Goal: Transaction & Acquisition: Purchase product/service

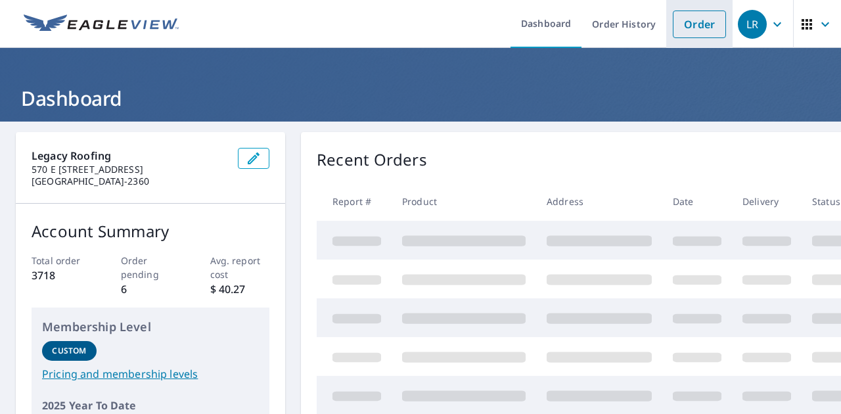
click at [673, 22] on link "Order" at bounding box center [699, 25] width 53 height 28
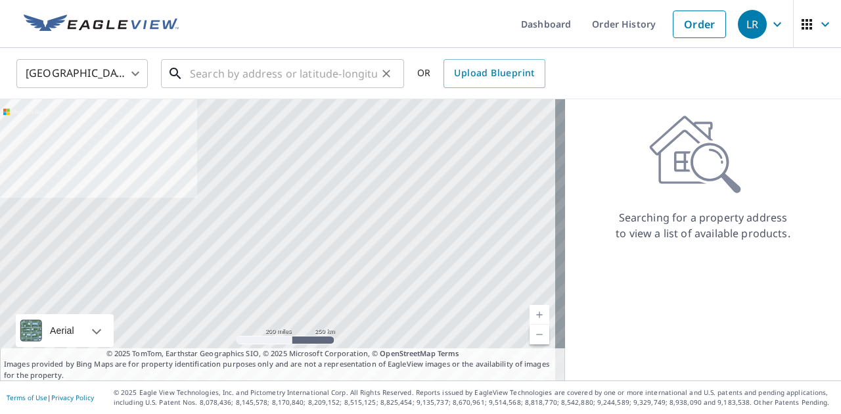
click at [303, 70] on input "text" at bounding box center [283, 73] width 187 height 37
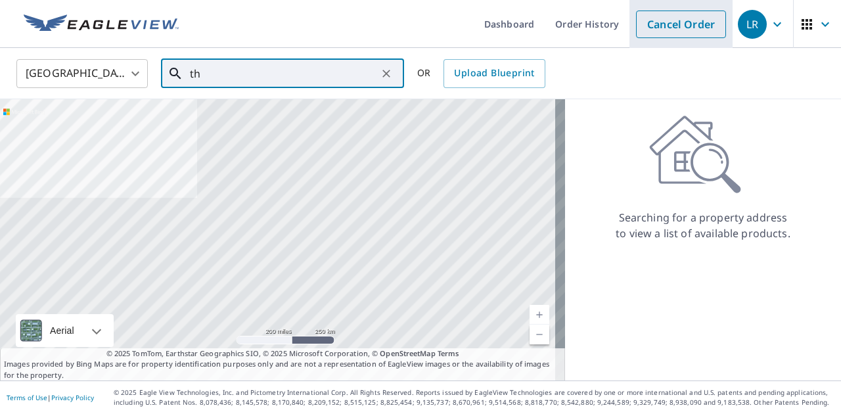
type input "t"
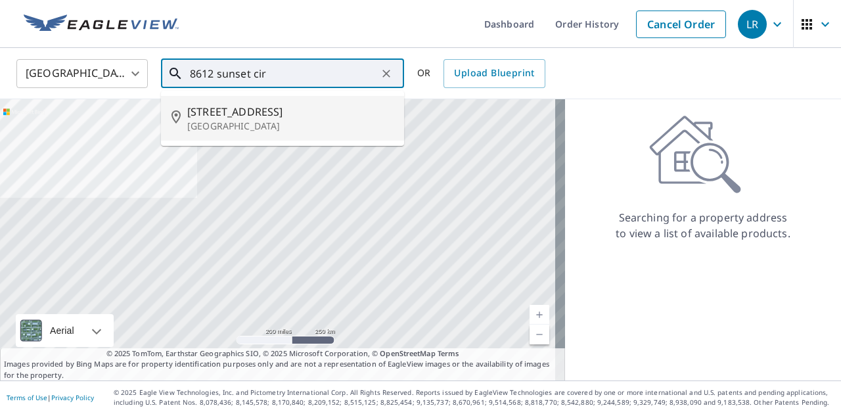
click at [275, 123] on p "[GEOGRAPHIC_DATA]" at bounding box center [290, 126] width 206 height 13
type input "[STREET_ADDRESS]"
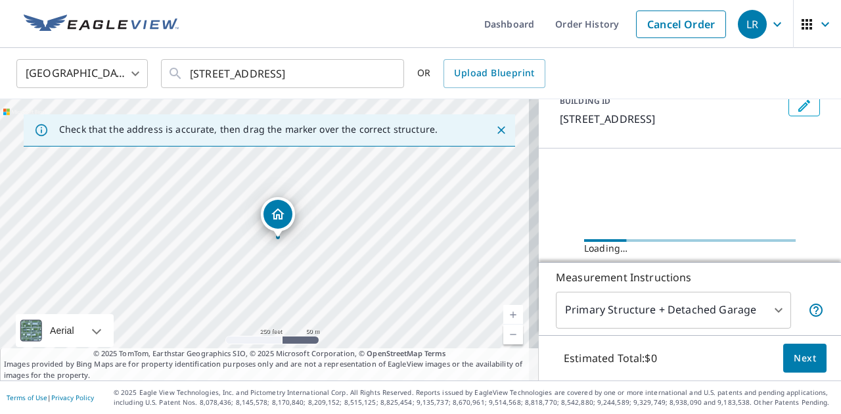
scroll to position [113, 0]
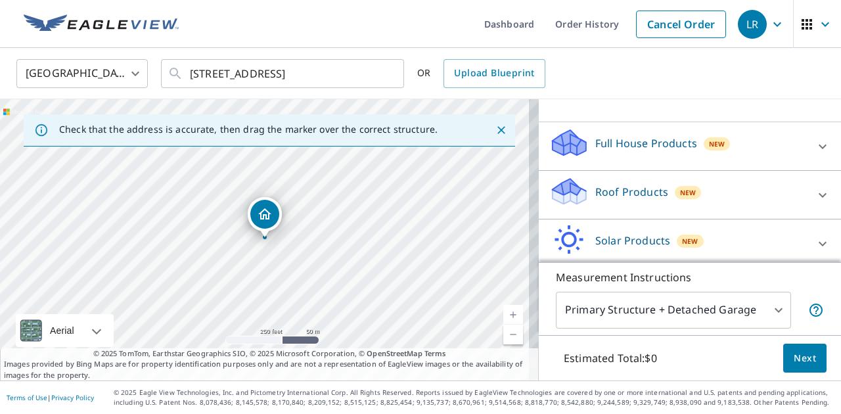
click at [814, 197] on icon at bounding box center [822, 195] width 16 height 16
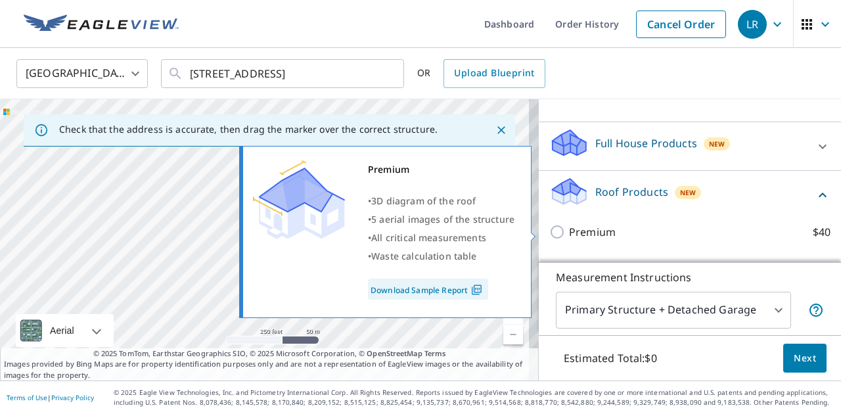
click at [552, 236] on input "Premium $40" at bounding box center [559, 232] width 20 height 16
checkbox input "true"
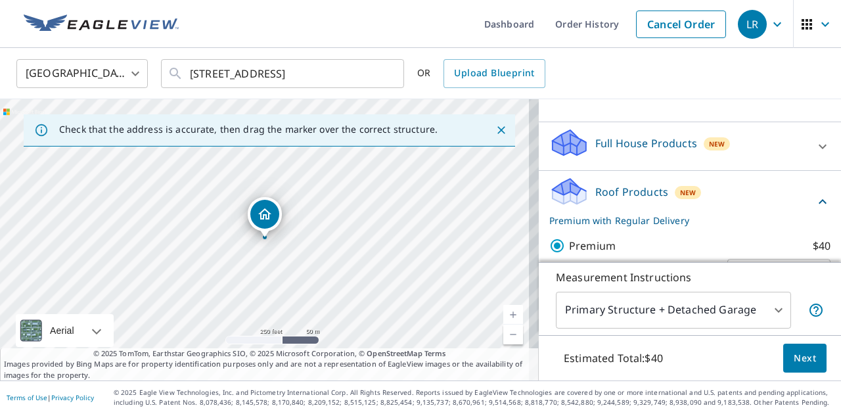
click at [796, 364] on span "Next" at bounding box center [804, 358] width 22 height 16
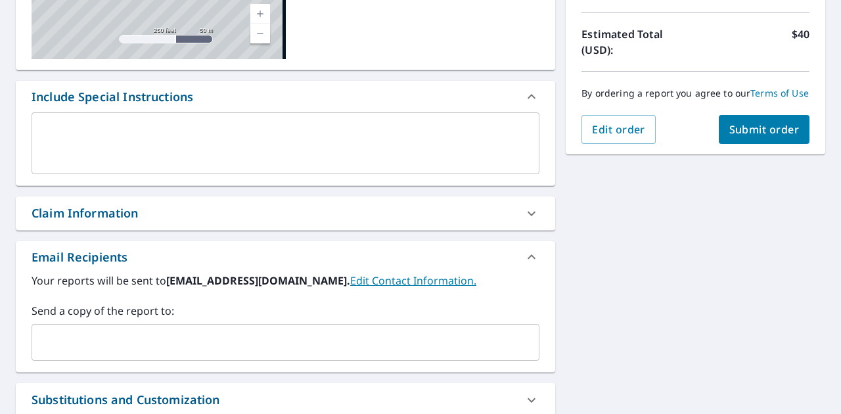
scroll to position [283, 0]
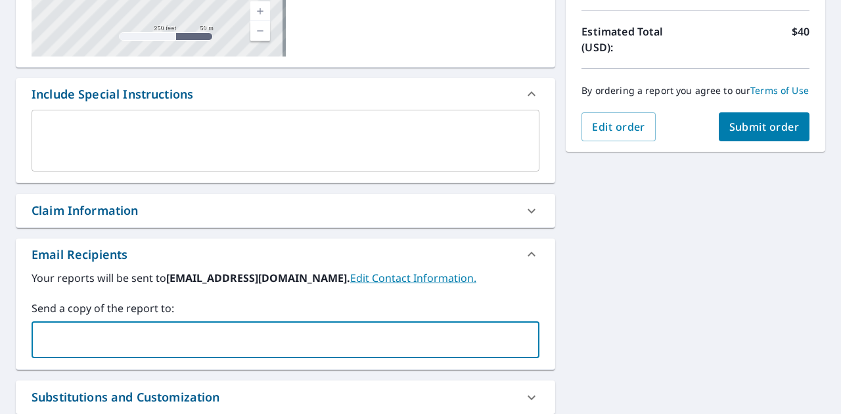
drag, startPoint x: 245, startPoint y: 335, endPoint x: 364, endPoint y: 361, distance: 121.8
type input "[PERSON_NAME][EMAIL_ADDRESS][DOMAIN_NAME]"
click at [729, 134] on span "Submit order" at bounding box center [764, 127] width 70 height 14
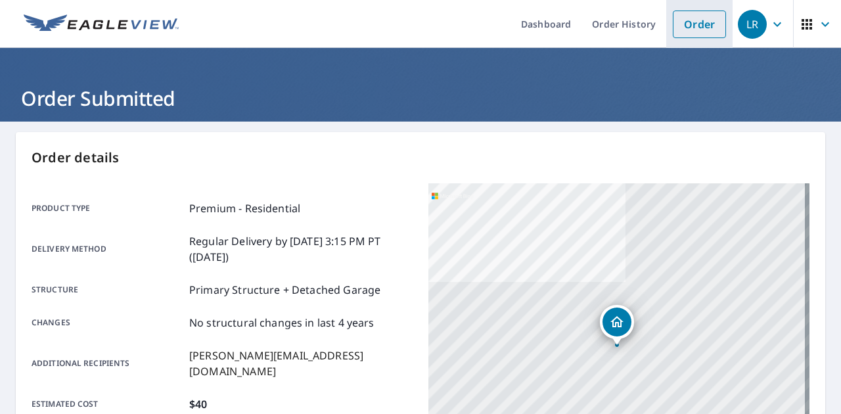
click at [688, 23] on link "Order" at bounding box center [699, 25] width 53 height 28
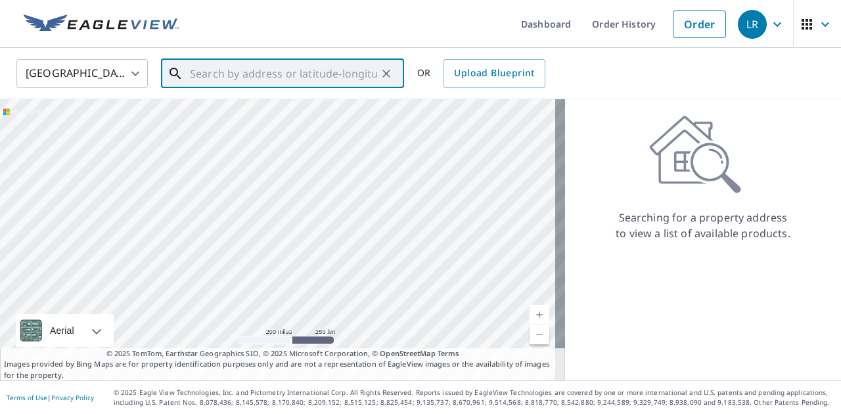
drag, startPoint x: 309, startPoint y: 75, endPoint x: 300, endPoint y: 75, distance: 8.5
click at [298, 78] on input "text" at bounding box center [283, 73] width 187 height 37
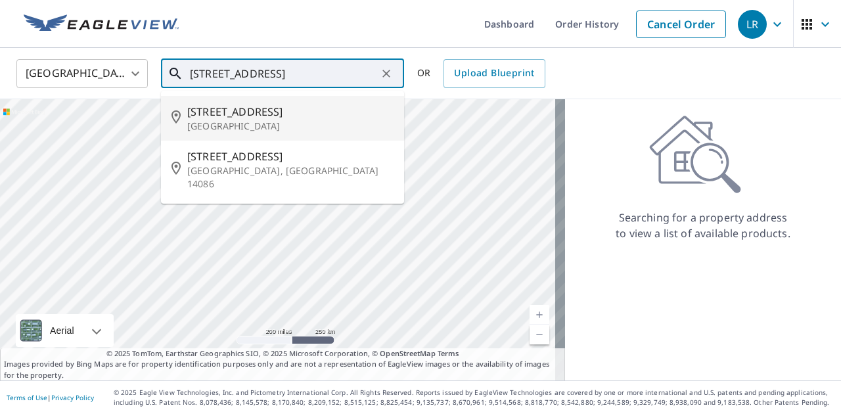
click at [238, 120] on p "[GEOGRAPHIC_DATA]" at bounding box center [290, 126] width 206 height 13
type input "[STREET_ADDRESS]"
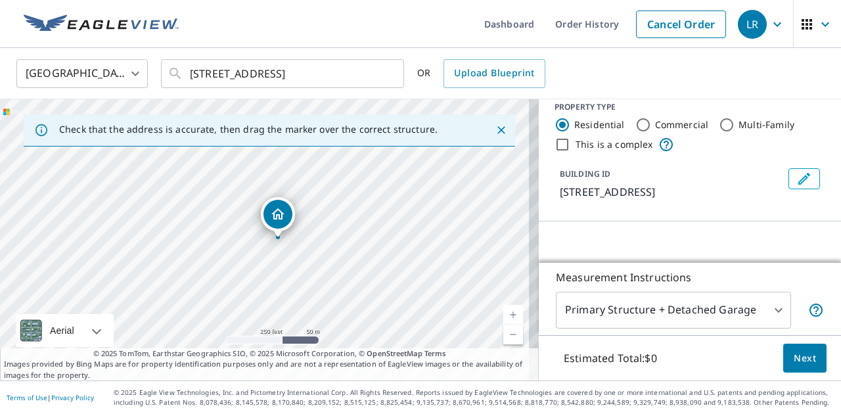
scroll to position [88, 0]
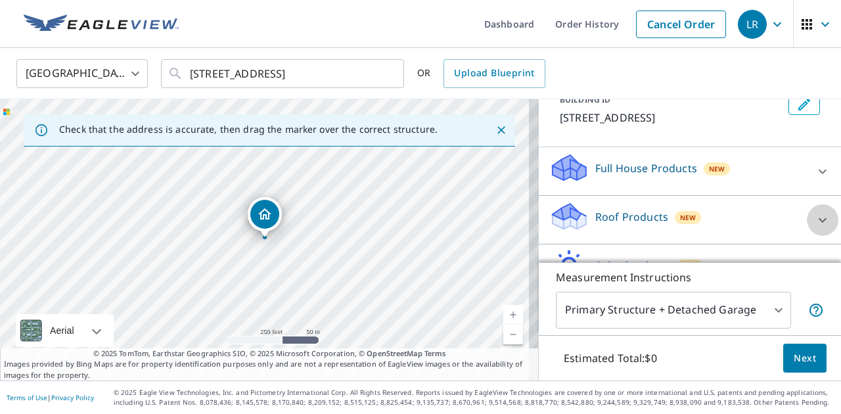
click at [814, 221] on icon at bounding box center [822, 220] width 16 height 16
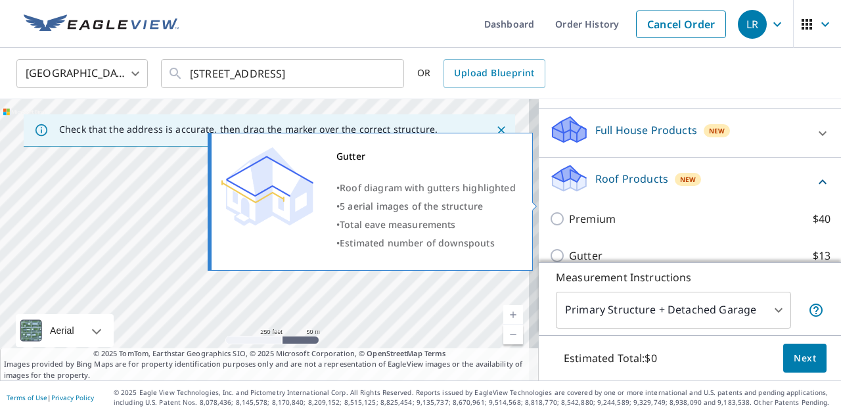
scroll to position [180, 0]
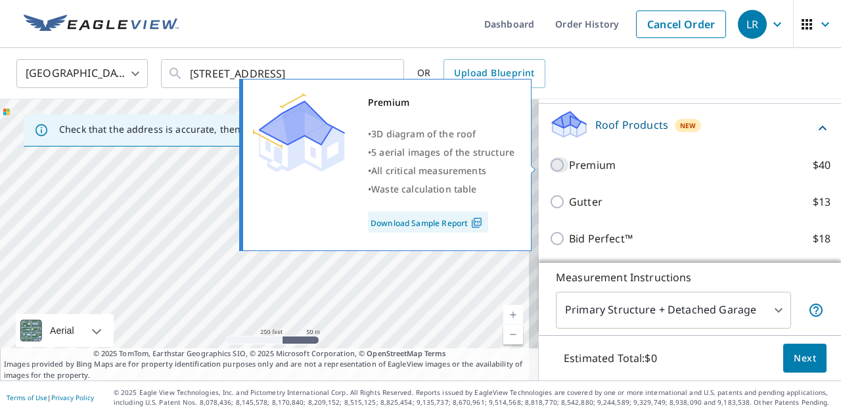
click at [550, 171] on input "Premium $40" at bounding box center [559, 165] width 20 height 16
checkbox input "true"
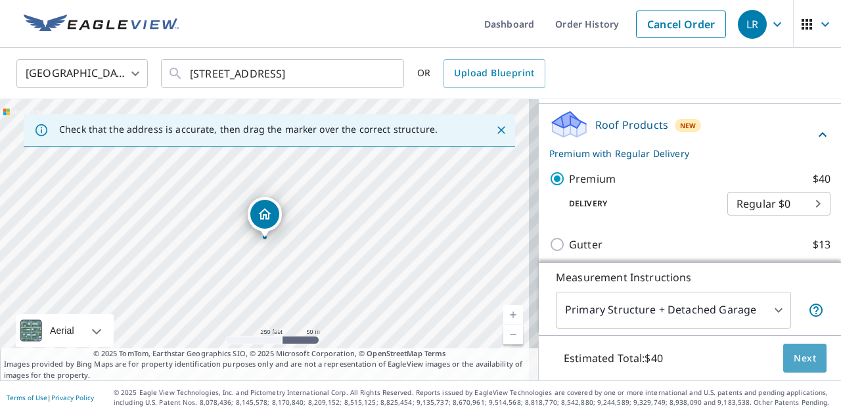
click at [793, 365] on span "Next" at bounding box center [804, 358] width 22 height 16
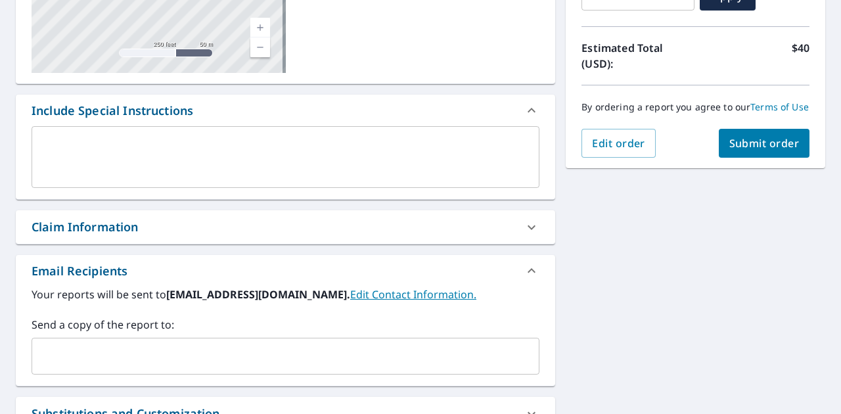
scroll to position [307, 0]
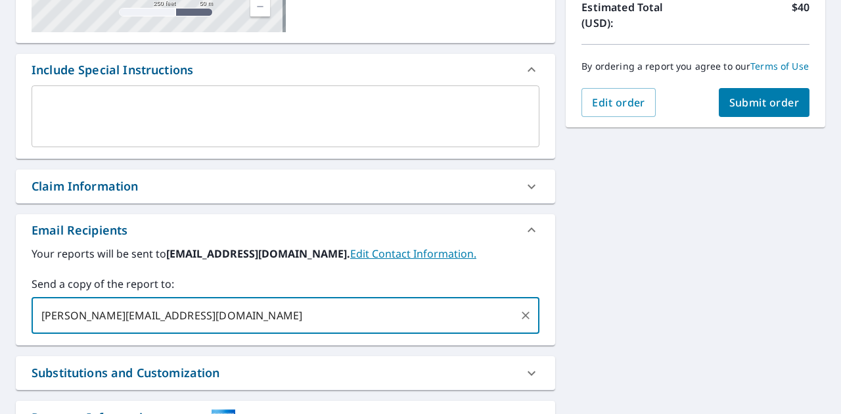
type input "[PERSON_NAME][EMAIL_ADDRESS][DOMAIN_NAME]"
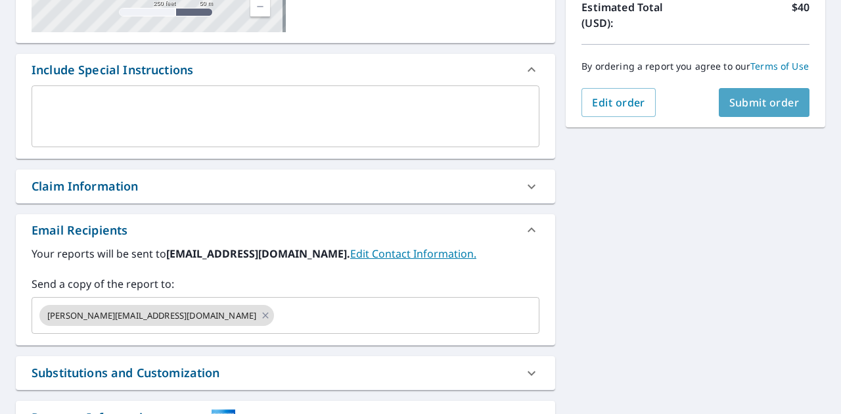
click at [723, 117] on button "Submit order" at bounding box center [764, 102] width 91 height 29
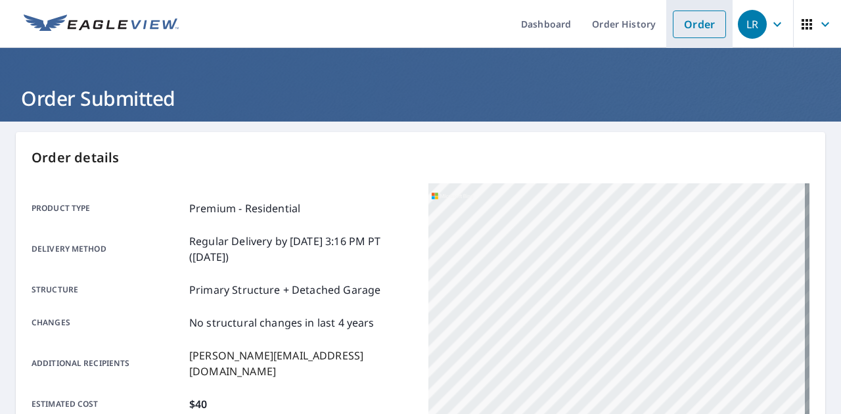
click at [675, 26] on link "Order" at bounding box center [699, 25] width 53 height 28
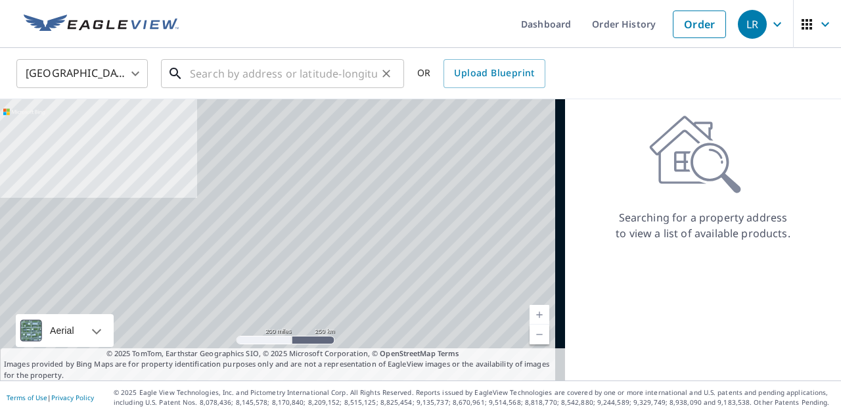
click at [284, 72] on input "text" at bounding box center [283, 73] width 187 height 37
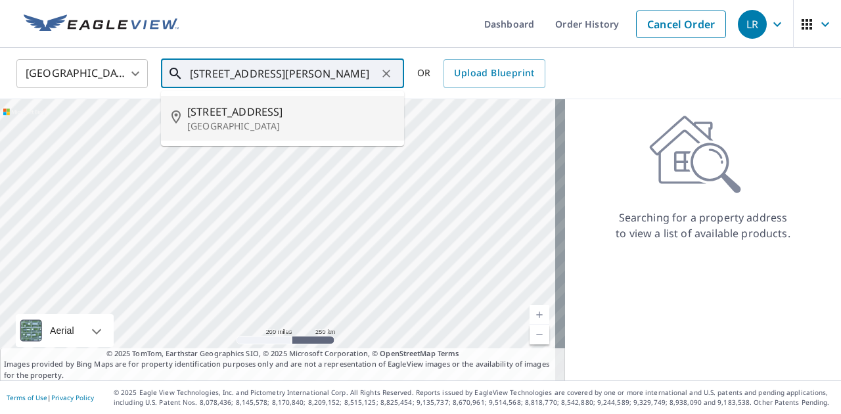
click at [301, 114] on span "[STREET_ADDRESS]" at bounding box center [290, 112] width 206 height 16
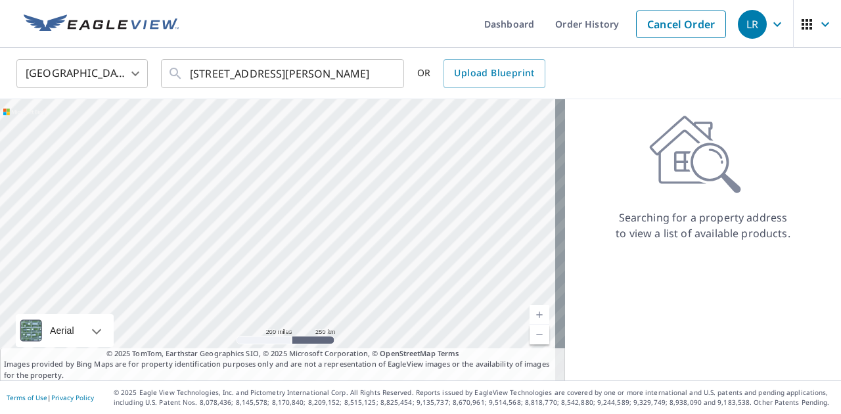
type input "[STREET_ADDRESS]"
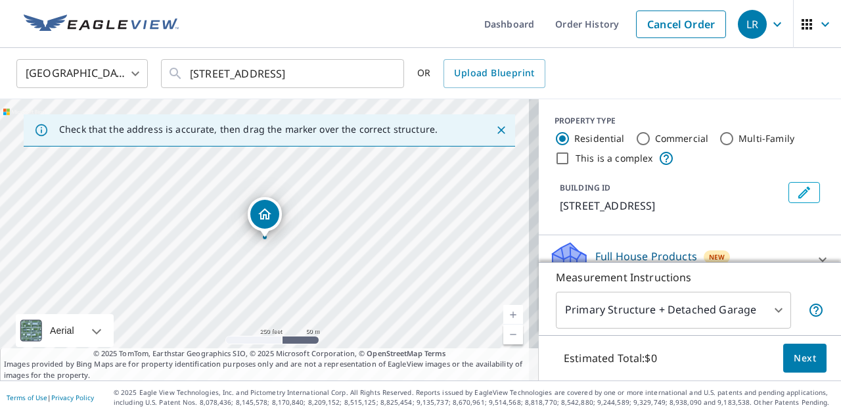
click at [268, 238] on div "[STREET_ADDRESS]" at bounding box center [269, 239] width 539 height 281
click at [388, 79] on icon "Clear" at bounding box center [386, 73] width 13 height 13
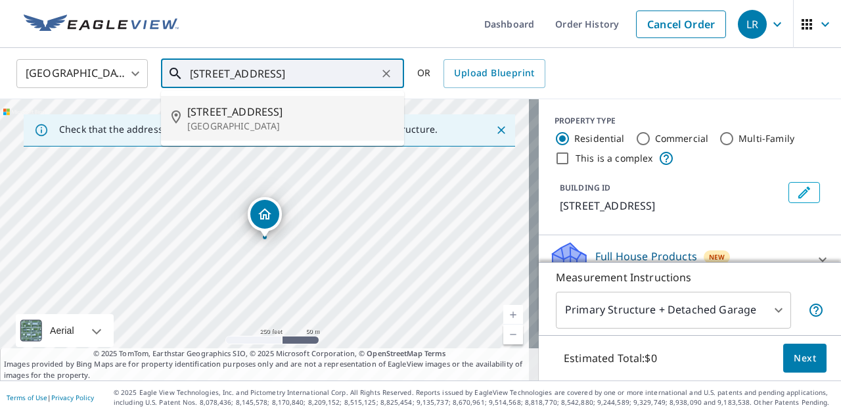
click at [334, 120] on p "[GEOGRAPHIC_DATA]" at bounding box center [290, 126] width 206 height 13
type input "[STREET_ADDRESS]"
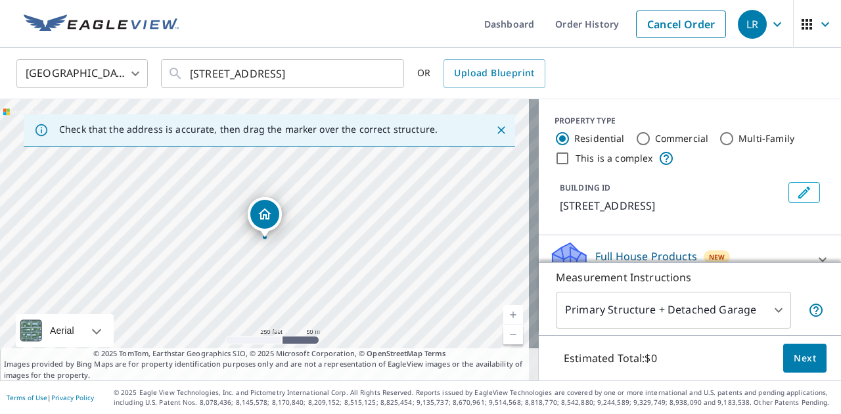
click at [266, 240] on div "[STREET_ADDRESS]" at bounding box center [269, 239] width 539 height 281
click at [265, 238] on div at bounding box center [264, 236] width 5 height 5
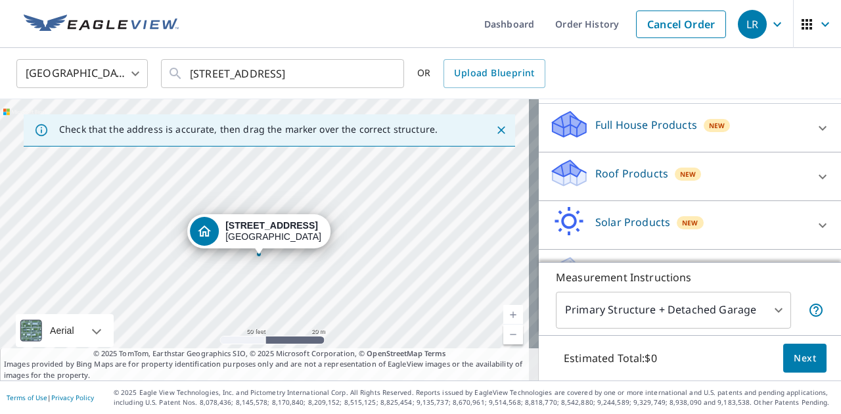
scroll to position [148, 0]
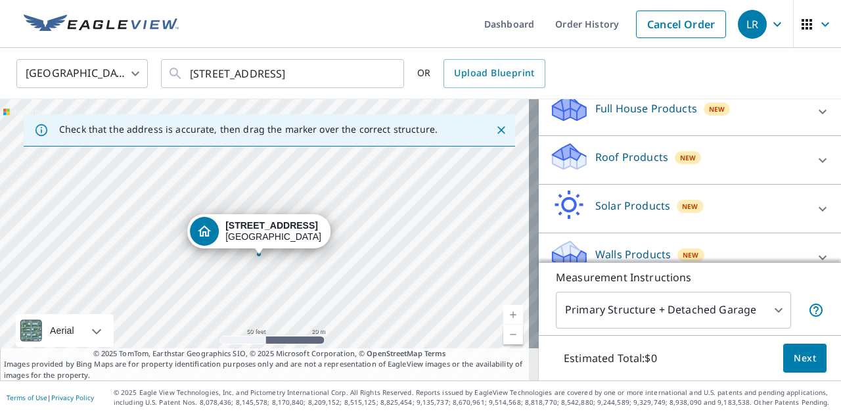
click at [814, 156] on icon at bounding box center [822, 160] width 16 height 16
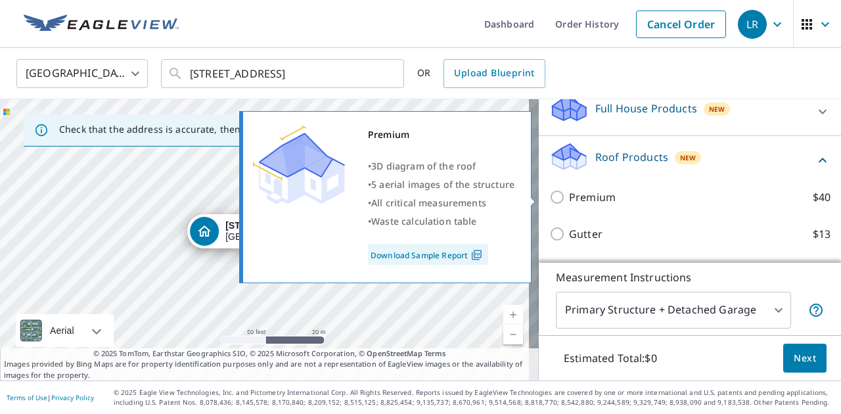
click at [552, 200] on input "Premium $40" at bounding box center [559, 197] width 20 height 16
checkbox input "true"
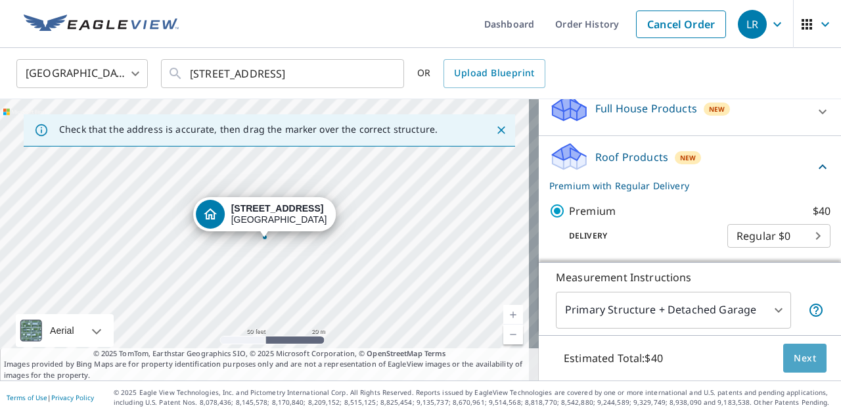
click at [793, 357] on span "Next" at bounding box center [804, 358] width 22 height 16
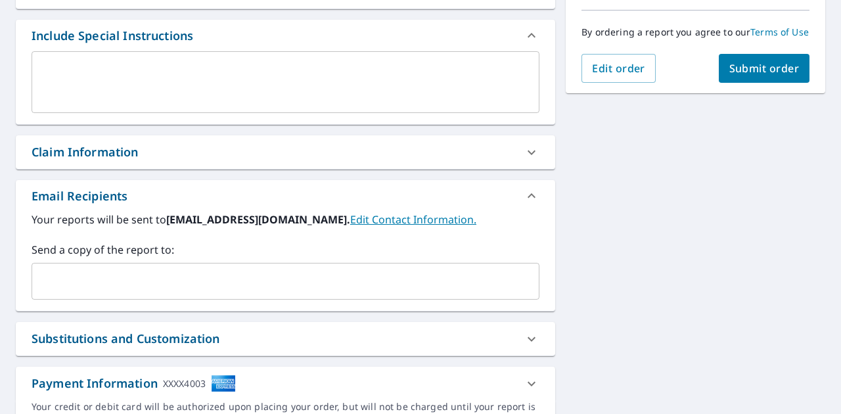
scroll to position [343, 0]
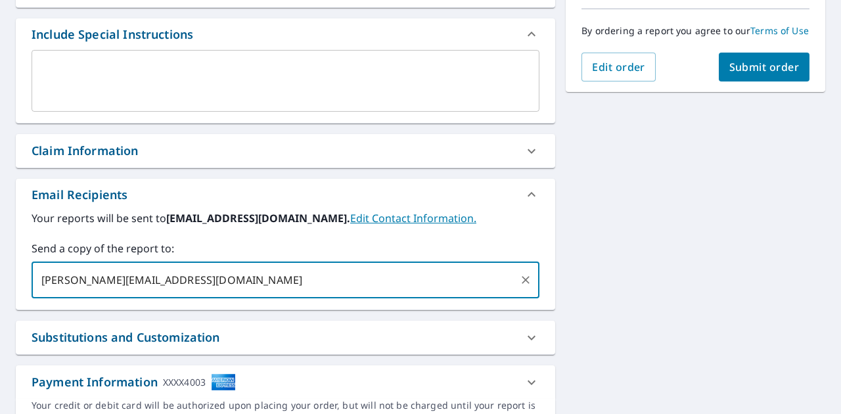
type input "[PERSON_NAME][EMAIL_ADDRESS][DOMAIN_NAME]"
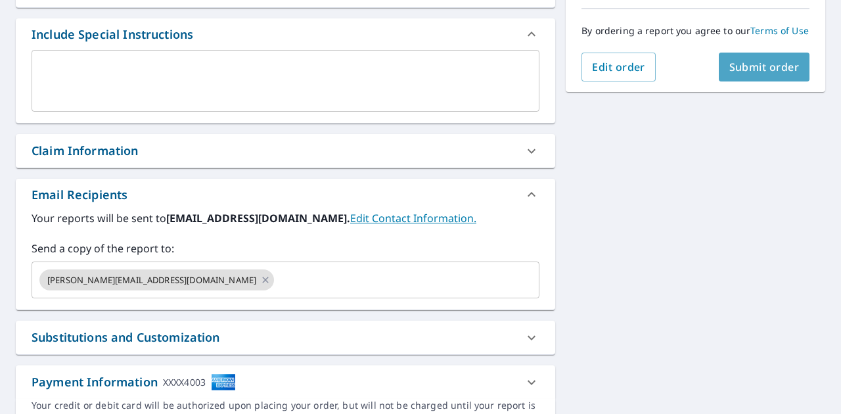
click at [767, 74] on span "Submit order" at bounding box center [764, 67] width 70 height 14
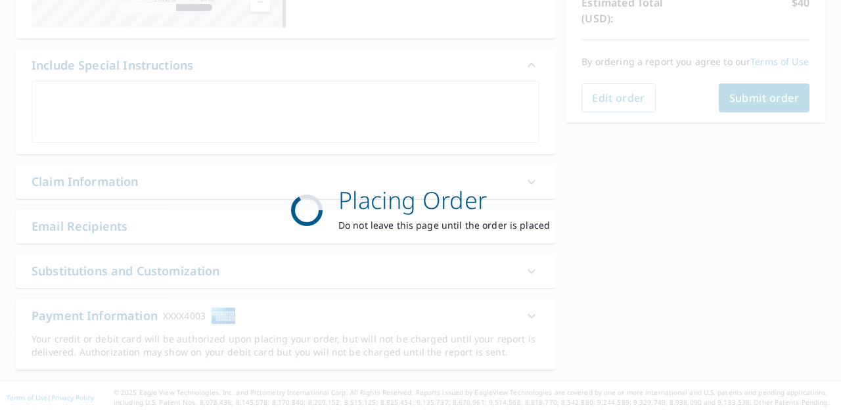
scroll to position [312, 0]
